Goal: Task Accomplishment & Management: Manage account settings

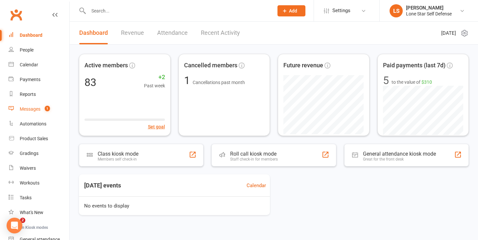
click at [36, 105] on link "Messages 1" at bounding box center [39, 109] width 61 height 15
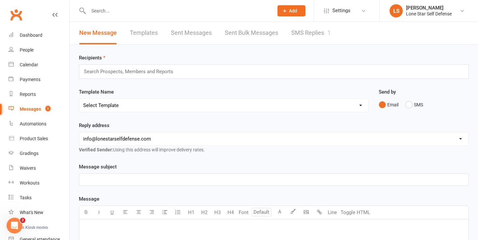
click at [299, 35] on link "SMS Replies 1" at bounding box center [310, 33] width 39 height 23
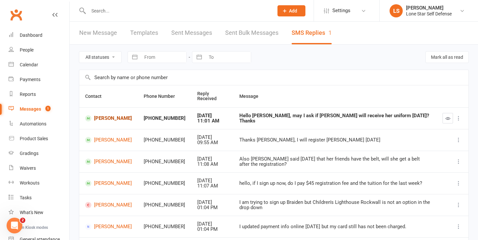
click at [112, 119] on link "[PERSON_NAME]" at bounding box center [108, 118] width 47 height 6
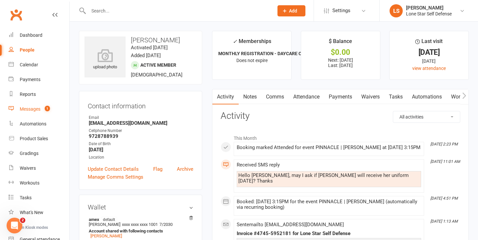
click at [30, 106] on div "Messages" at bounding box center [30, 108] width 21 height 5
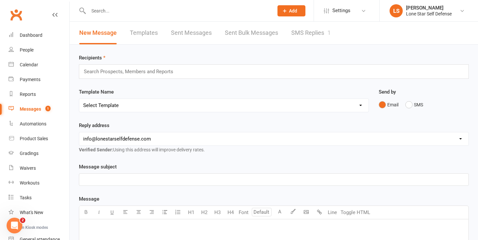
click at [307, 28] on link "SMS Replies 1" at bounding box center [310, 33] width 39 height 23
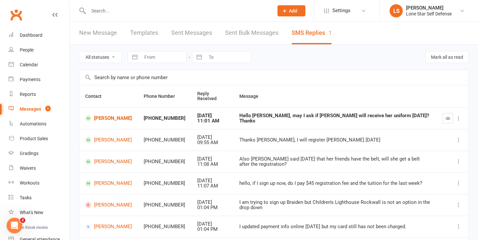
click at [459, 118] on icon at bounding box center [458, 118] width 7 height 7
click at [447, 120] on icon "button" at bounding box center [447, 118] width 5 height 5
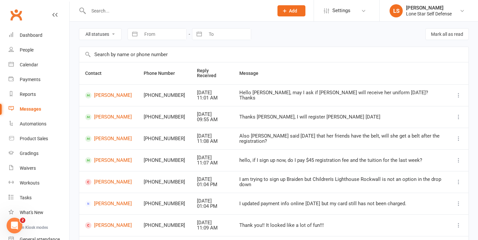
scroll to position [24, 0]
click at [120, 94] on link "[PERSON_NAME]" at bounding box center [108, 95] width 47 height 6
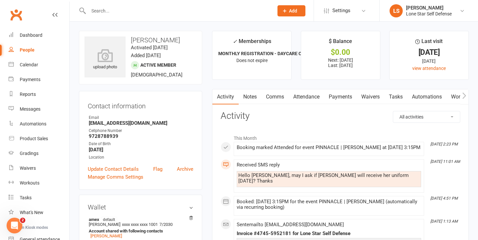
click at [465, 94] on icon "button" at bounding box center [464, 95] width 4 height 7
click at [227, 96] on link "Comms" at bounding box center [225, 96] width 27 height 15
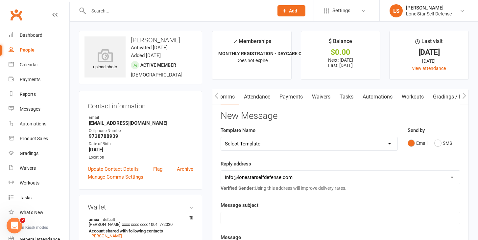
click at [268, 146] on select "Select Template [SMS] Final Attempt - Non Payment [Email] HOLIDAY PROMO MEMBER …" at bounding box center [309, 143] width 176 height 13
click at [437, 144] on button "SMS" at bounding box center [443, 143] width 18 height 12
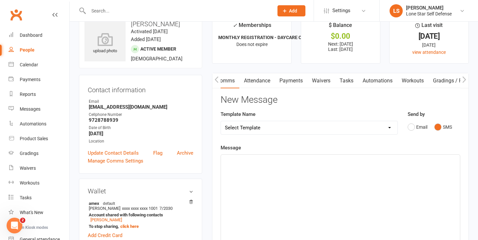
scroll to position [18, 0]
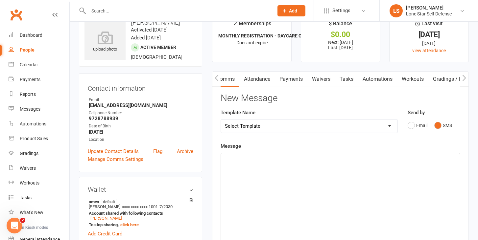
click at [289, 168] on div "﻿" at bounding box center [340, 202] width 239 height 99
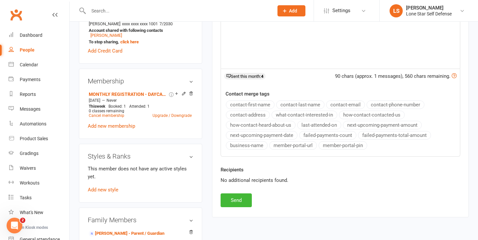
scroll to position [203, 0]
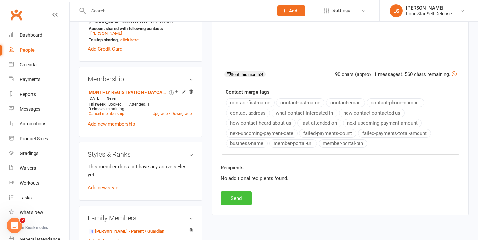
click at [228, 197] on button "Send" at bounding box center [236, 199] width 31 height 14
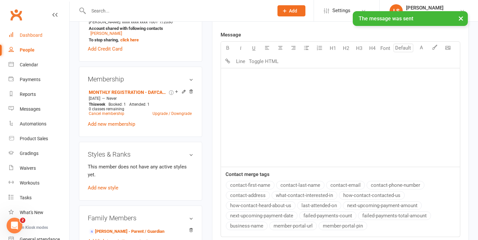
click at [37, 36] on div "Dashboard" at bounding box center [31, 35] width 23 height 5
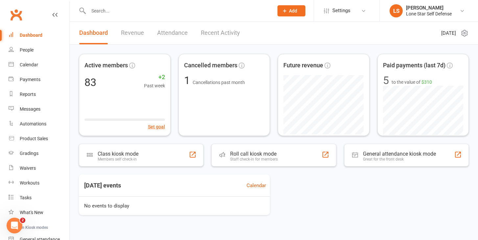
click at [178, 15] on input "text" at bounding box center [177, 10] width 182 height 9
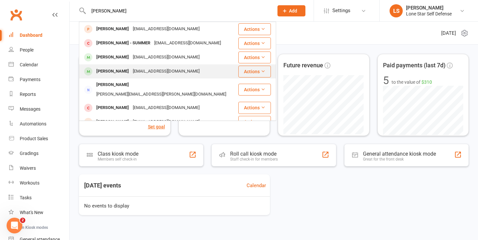
type input "[PERSON_NAME]"
click at [109, 70] on div "[PERSON_NAME]" at bounding box center [112, 72] width 36 height 10
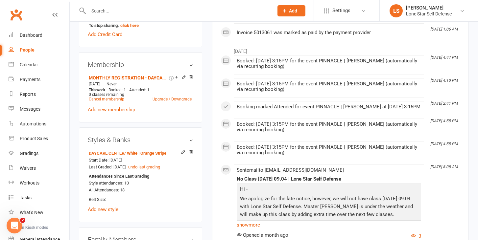
scroll to position [218, 0]
click at [121, 98] on link "Cancel membership" at bounding box center [106, 98] width 35 height 5
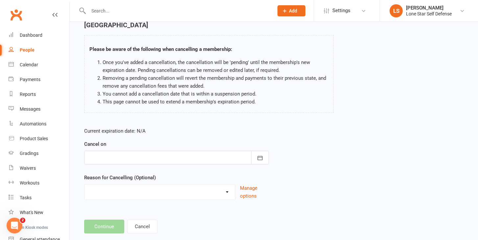
scroll to position [44, 0]
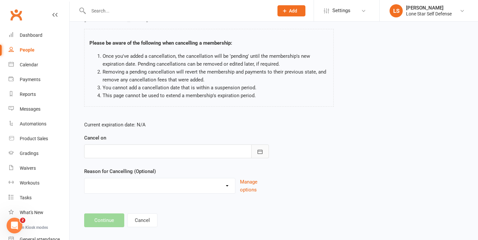
click at [257, 149] on icon "button" at bounding box center [260, 152] width 7 height 7
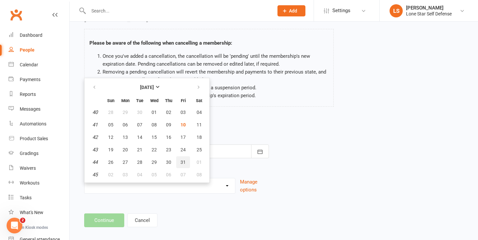
click at [180, 160] on span "31" at bounding box center [182, 162] width 5 height 5
type input "[DATE]"
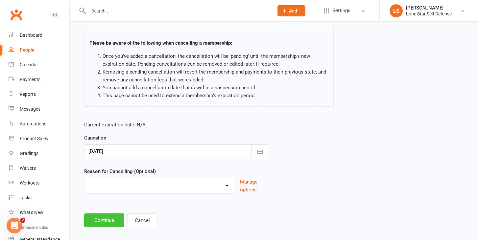
click at [108, 214] on button "Continue" at bounding box center [104, 221] width 40 height 14
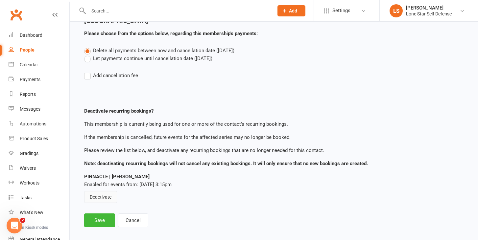
click at [104, 191] on button "Deactivate" at bounding box center [100, 197] width 33 height 12
click at [102, 215] on button "Save" at bounding box center [99, 221] width 31 height 14
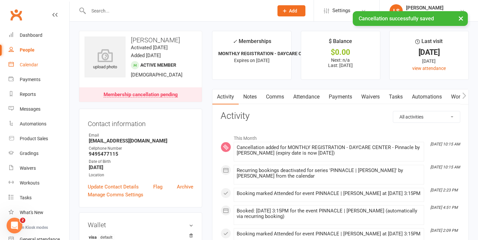
click at [28, 64] on div "Calendar" at bounding box center [29, 64] width 18 height 5
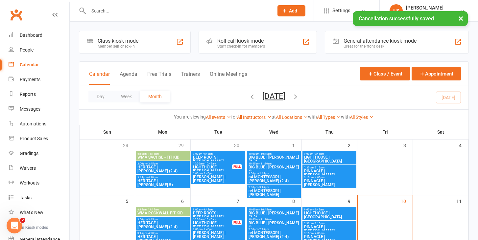
click at [299, 99] on icon "button" at bounding box center [295, 96] width 7 height 7
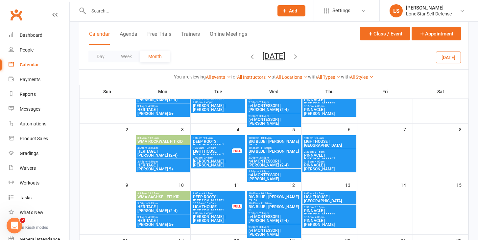
scroll to position [73, 0]
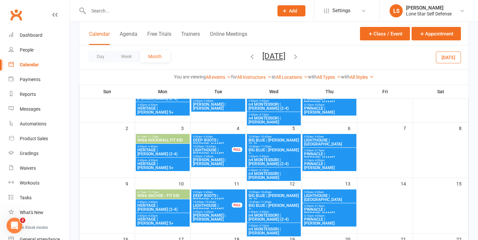
click at [312, 151] on span "2:30pm - 3:15pm" at bounding box center [329, 150] width 51 height 3
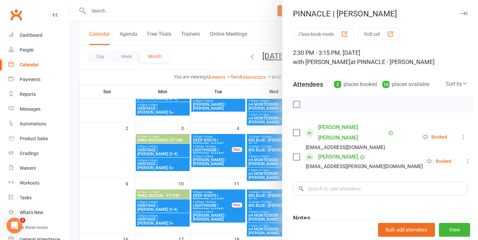
click at [271, 129] on div at bounding box center [274, 120] width 408 height 240
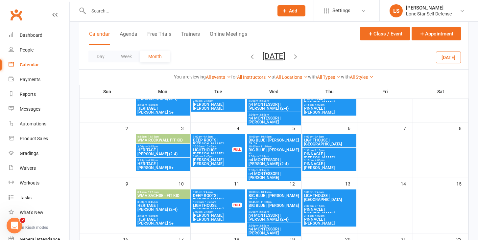
click at [327, 164] on span "PINNACLE | [PERSON_NAME]" at bounding box center [329, 166] width 51 height 8
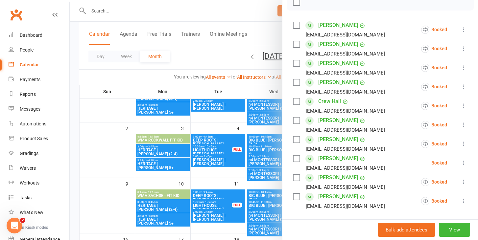
scroll to position [104, 0]
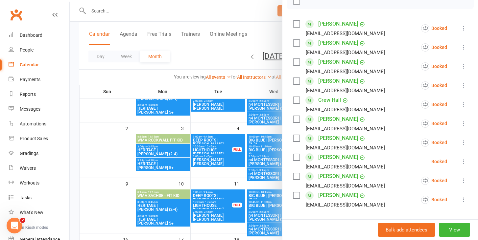
click at [465, 160] on icon at bounding box center [463, 161] width 7 height 7
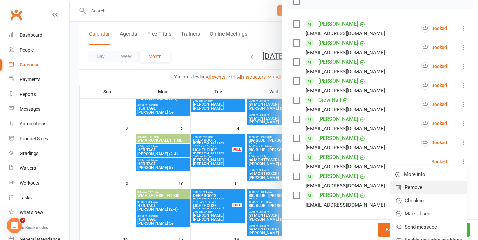
click at [443, 184] on link "Remove" at bounding box center [428, 187] width 77 height 13
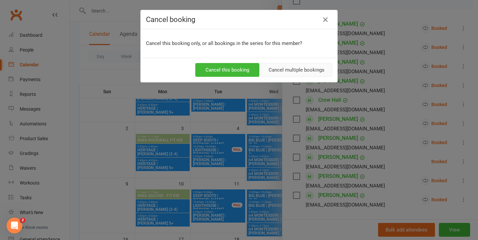
click at [280, 67] on button "Cancel multiple bookings" at bounding box center [296, 70] width 71 height 14
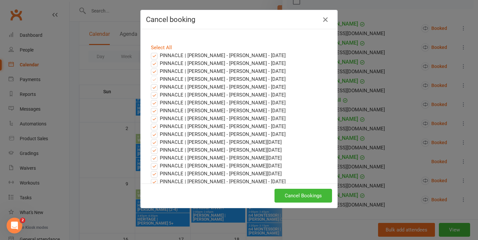
click at [156, 57] on label "PINNACLE | [PERSON_NAME] - [PERSON_NAME] - [DATE]" at bounding box center [218, 56] width 135 height 8
click at [150, 52] on input "PINNACLE | [PERSON_NAME] - [PERSON_NAME] - [DATE]" at bounding box center [148, 52] width 4 height 0
click at [156, 66] on label "PINNACLE | [PERSON_NAME] - [PERSON_NAME] - [DATE]" at bounding box center [218, 63] width 135 height 8
click at [150, 59] on input "PINNACLE | [PERSON_NAME] - [PERSON_NAME] - [DATE]" at bounding box center [148, 59] width 4 height 0
click at [156, 73] on label "PINNACLE | [PERSON_NAME] - [PERSON_NAME] - [DATE]" at bounding box center [218, 71] width 135 height 8
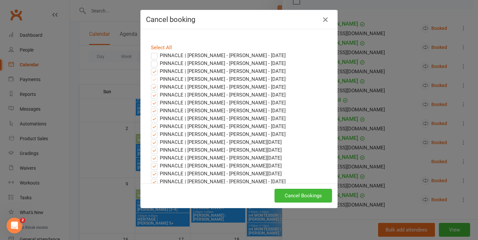
click at [150, 67] on input "PINNACLE | [PERSON_NAME] - [PERSON_NAME] - [DATE]" at bounding box center [148, 67] width 4 height 0
click at [301, 199] on button "Cancel Bookings" at bounding box center [303, 196] width 58 height 14
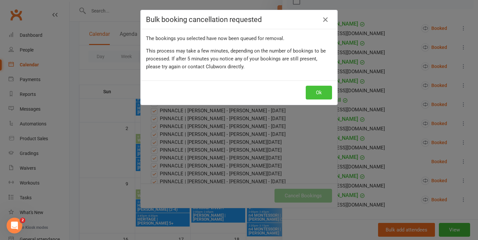
click at [314, 95] on button "Ok" at bounding box center [319, 93] width 26 height 14
